Goal: Find specific page/section: Find specific page/section

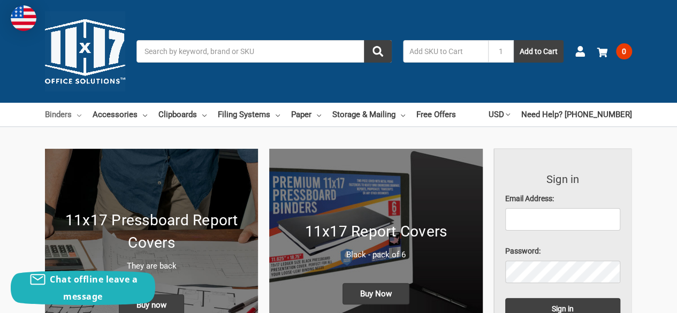
click at [72, 116] on link "Binders" at bounding box center [63, 115] width 36 height 24
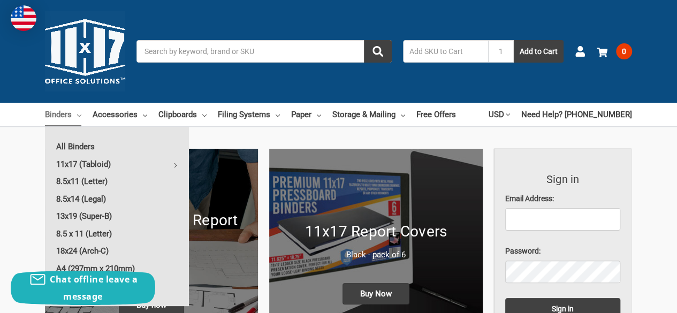
scroll to position [54, 0]
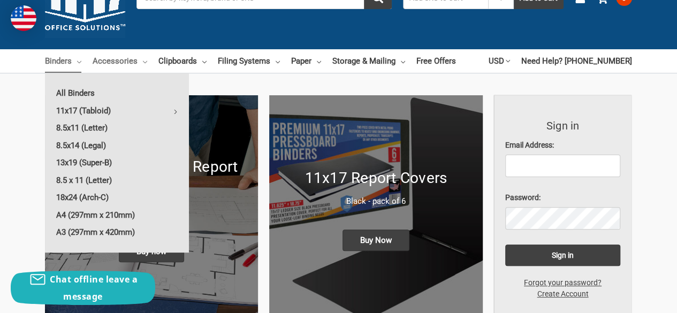
click at [139, 64] on link "Accessories" at bounding box center [120, 61] width 55 height 24
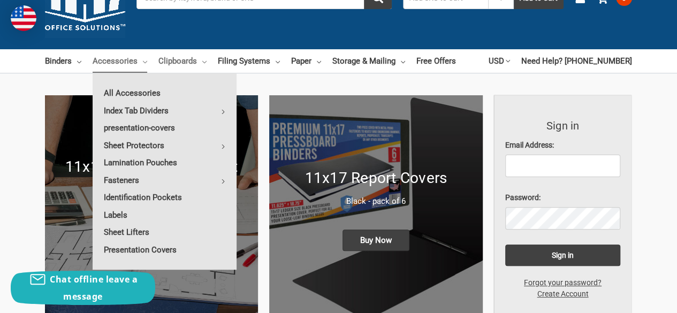
click at [190, 60] on link "Clipboards" at bounding box center [182, 61] width 48 height 24
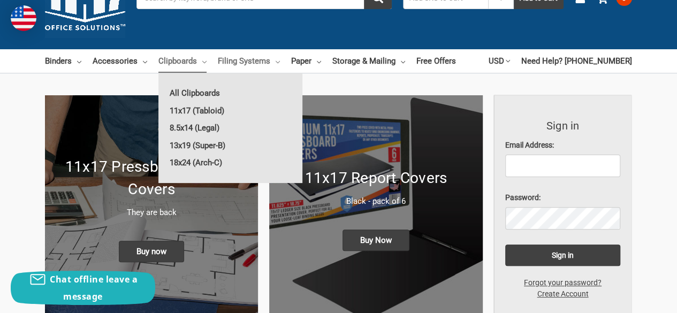
click at [262, 66] on link "Filing Systems" at bounding box center [249, 61] width 62 height 24
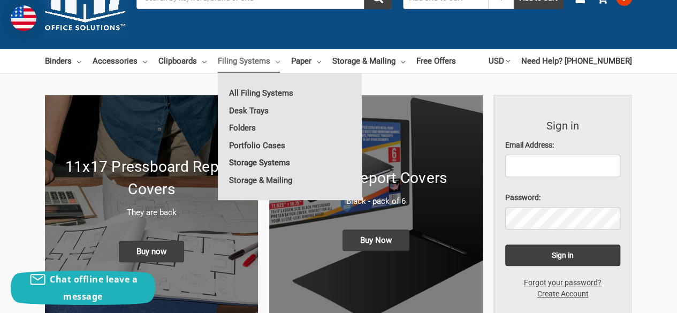
click at [259, 165] on link "Storage Systems" at bounding box center [290, 162] width 144 height 17
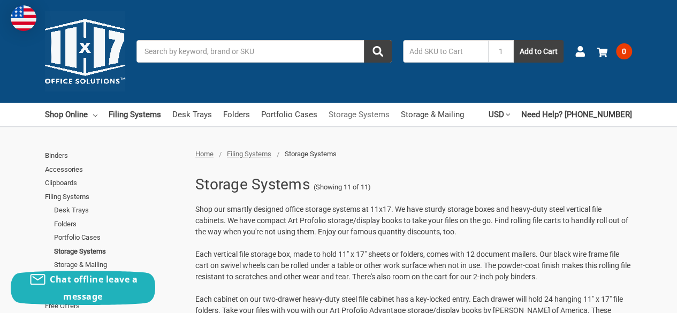
click at [351, 116] on link "Storage Systems" at bounding box center [359, 115] width 61 height 24
click at [205, 42] on input "Search" at bounding box center [263, 51] width 255 height 22
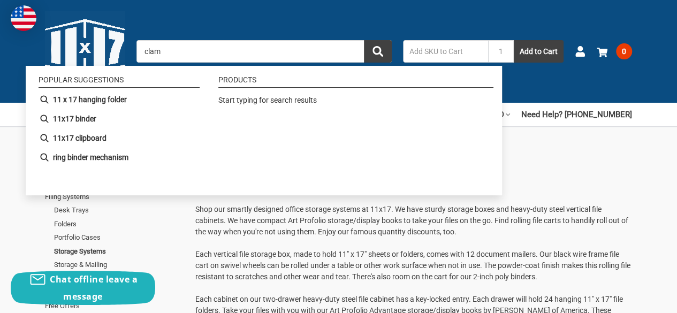
type input "clamp"
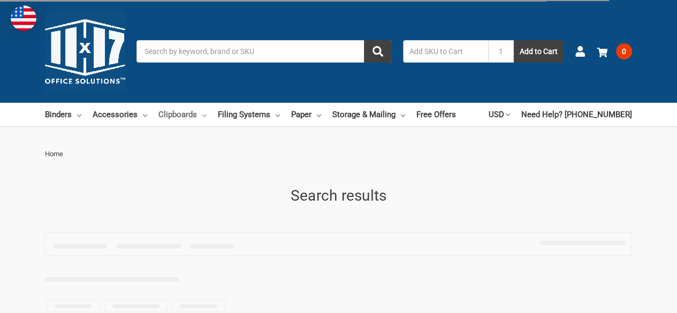
type input "clamp"
